Goal: Task Accomplishment & Management: Use online tool/utility

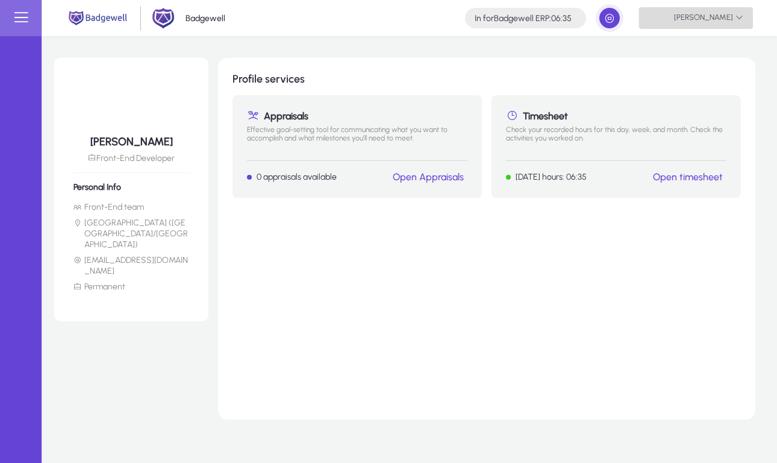
click at [701, 4] on span at bounding box center [696, 18] width 114 height 29
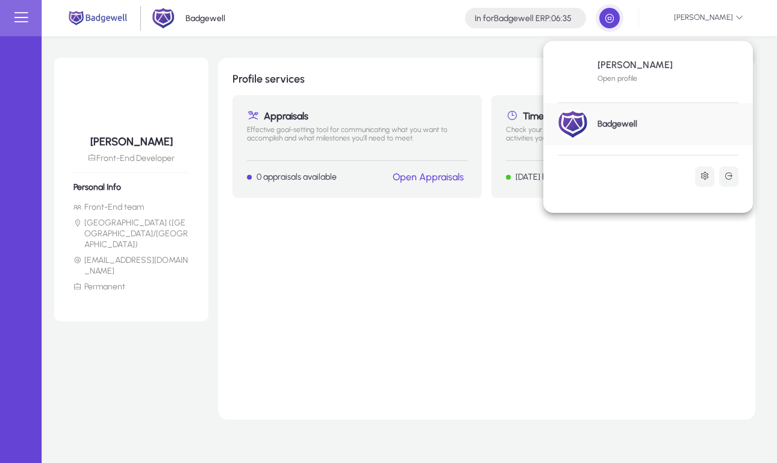
click at [705, 233] on div at bounding box center [388, 231] width 777 height 463
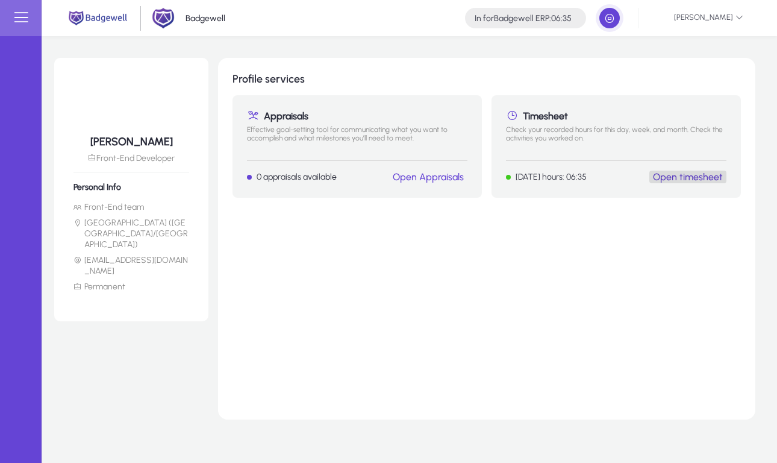
click at [710, 172] on link "Open timesheet" at bounding box center [688, 176] width 70 height 11
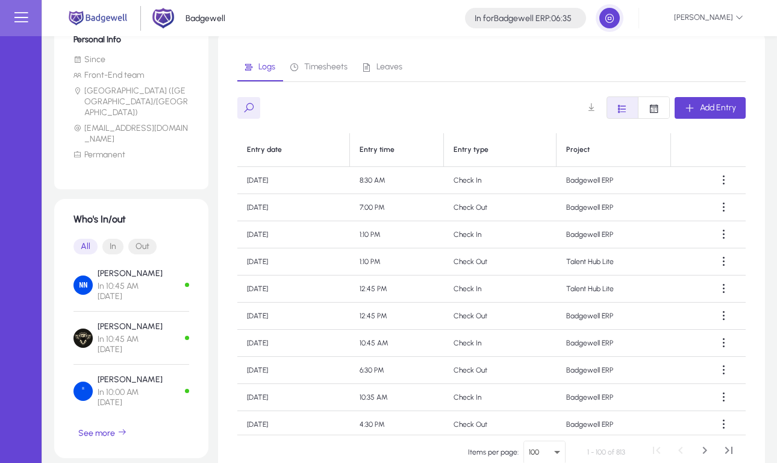
scroll to position [246, 0]
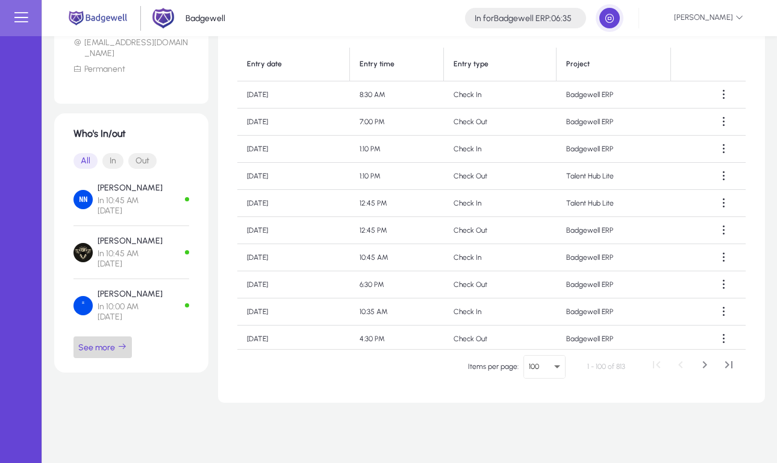
click at [123, 342] on icon "button" at bounding box center [123, 347] width 10 height 10
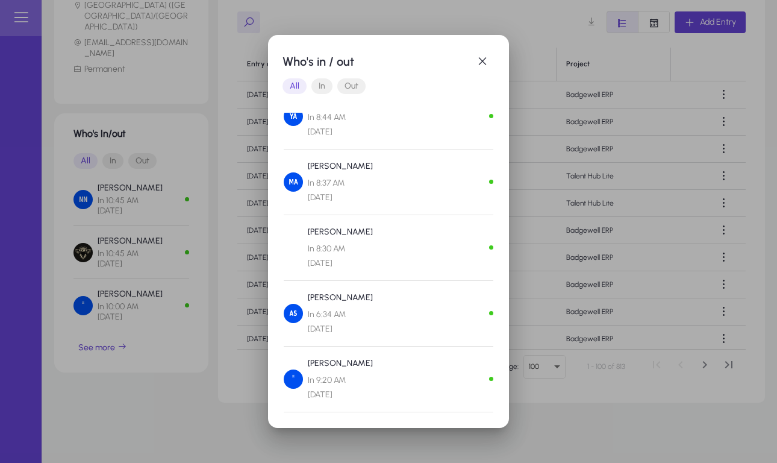
scroll to position [500, 0]
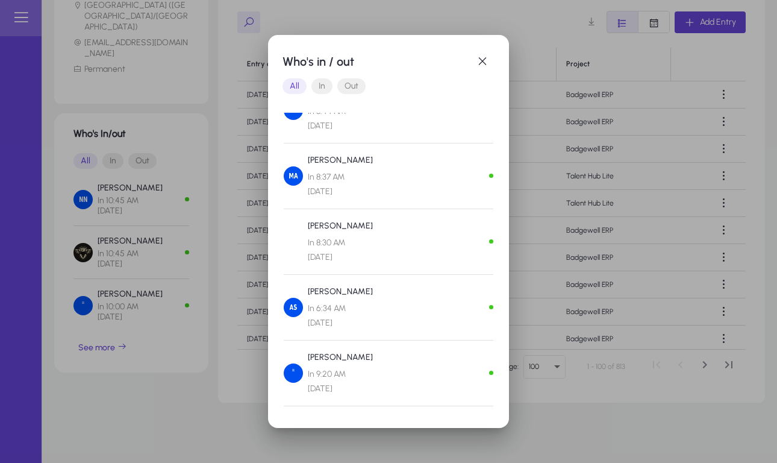
click at [559, 406] on div at bounding box center [388, 231] width 777 height 463
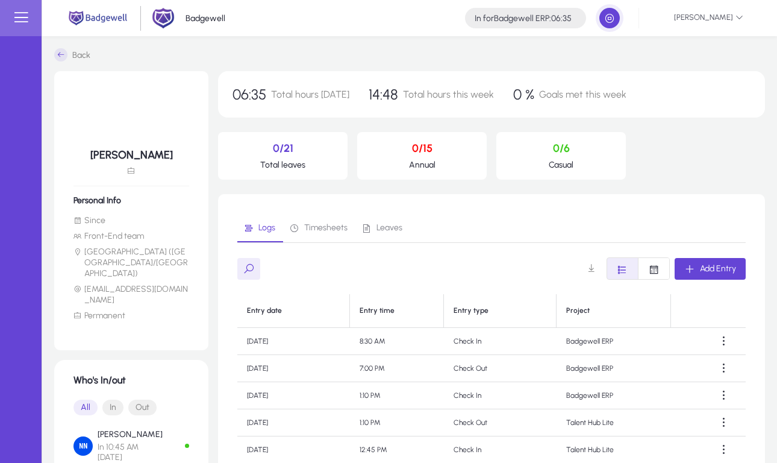
scroll to position [246, 0]
